Goal: Task Accomplishment & Management: Manage account settings

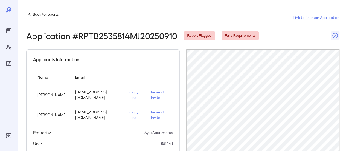
click at [31, 13] on icon at bounding box center [29, 14] width 7 height 7
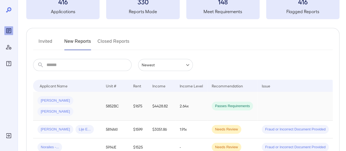
scroll to position [55, 0]
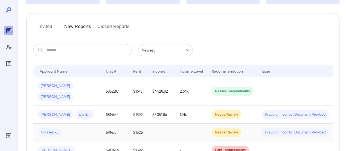
click at [91, 128] on div "Norailes -..." at bounding box center [67, 132] width 60 height 9
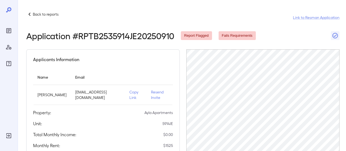
click at [151, 92] on p "Resend Invite" at bounding box center [159, 94] width 17 height 11
